Goal: Check status: Check status

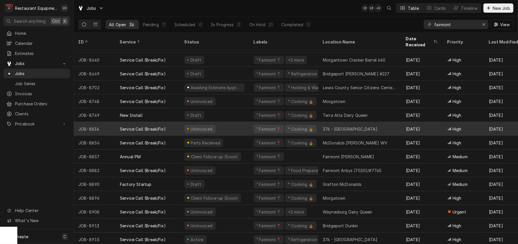
scroll to position [308, 0]
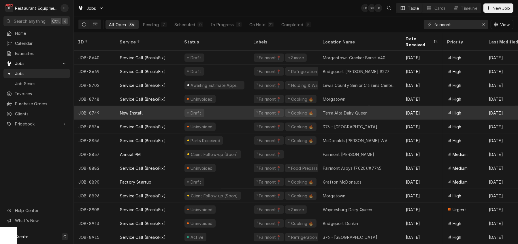
scroll to position [308, 0]
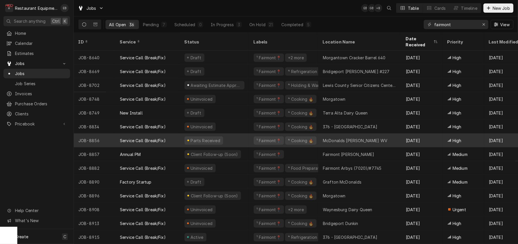
click at [249, 136] on div "Parts Received" at bounding box center [214, 141] width 69 height 14
